Goal: Task Accomplishment & Management: Use online tool/utility

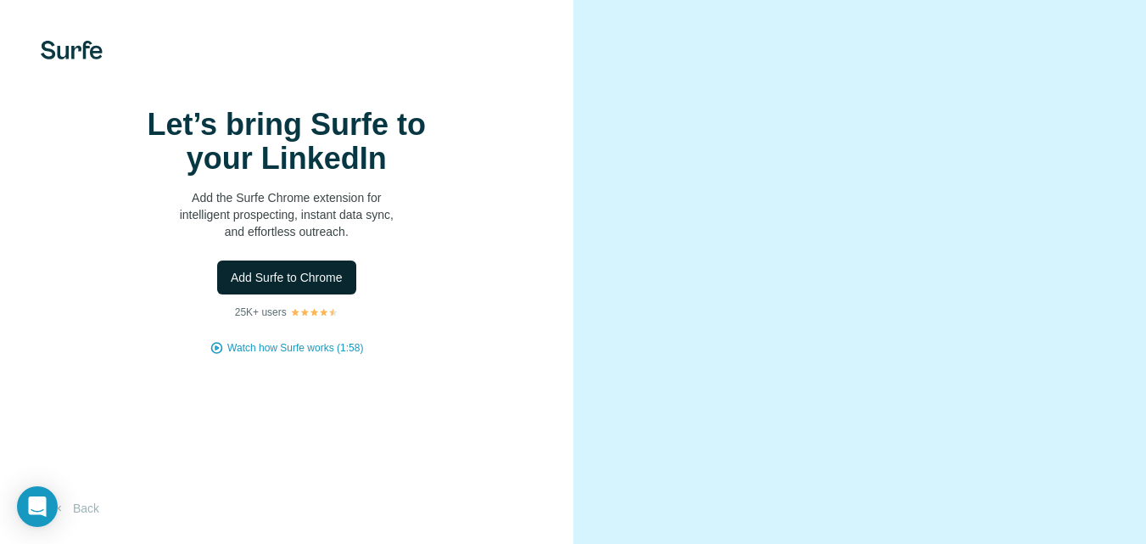
click at [315, 286] on span "Add Surfe to Chrome" at bounding box center [287, 277] width 112 height 17
